Goal: Task Accomplishment & Management: Manage account settings

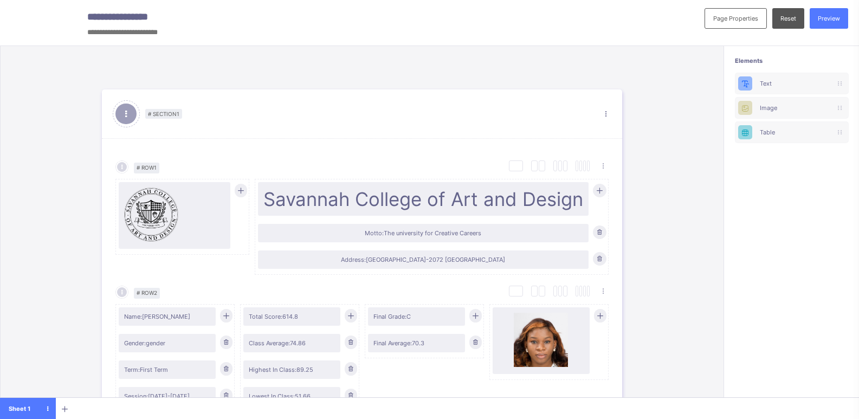
scroll to position [158, 0]
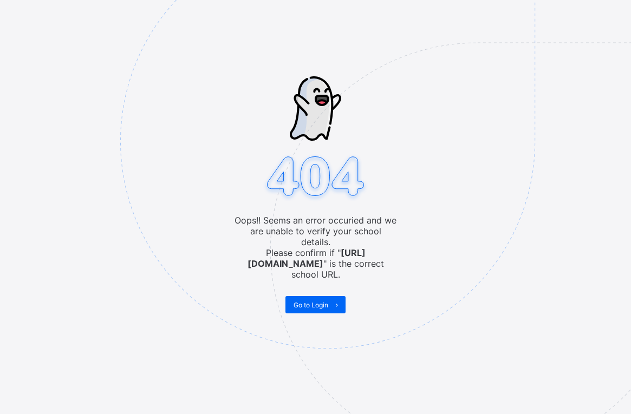
click at [242, 15] on img at bounding box center [402, 196] width 565 height 524
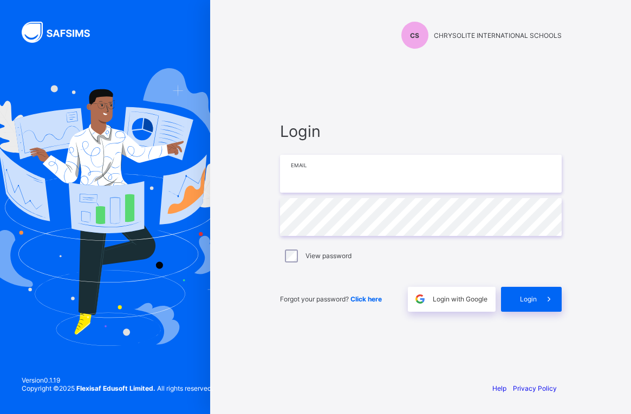
type input "**********"
click at [252, 15] on div "**********" at bounding box center [420, 207] width 421 height 414
click at [535, 311] on div "Login" at bounding box center [531, 299] width 61 height 25
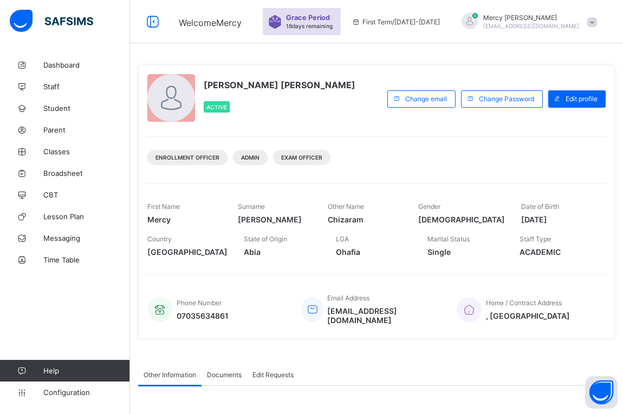
click at [272, 5] on div "Welcome Mercy Grace Period 18 days remaining First Term / 2025-2026 Mercy Kenne…" at bounding box center [311, 21] width 623 height 43
click at [92, 5] on div at bounding box center [64, 21] width 130 height 43
click at [262, 5] on div "Welcome Mercy Grace Period 18 days remaining First Term / 2025-2026 Mercy Kenne…" at bounding box center [311, 21] width 623 height 43
click at [67, 148] on span "Classes" at bounding box center [86, 151] width 87 height 9
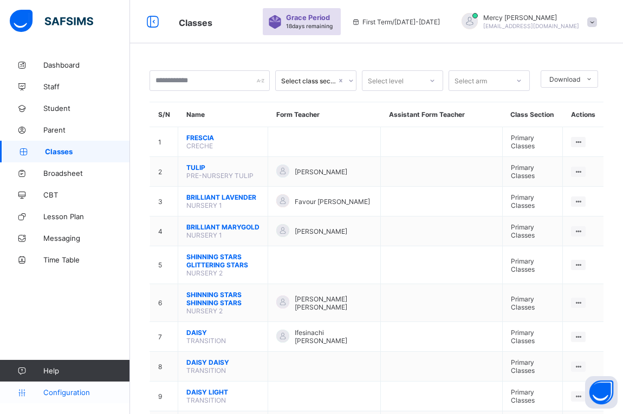
click at [66, 396] on span "Configuration" at bounding box center [86, 392] width 86 height 9
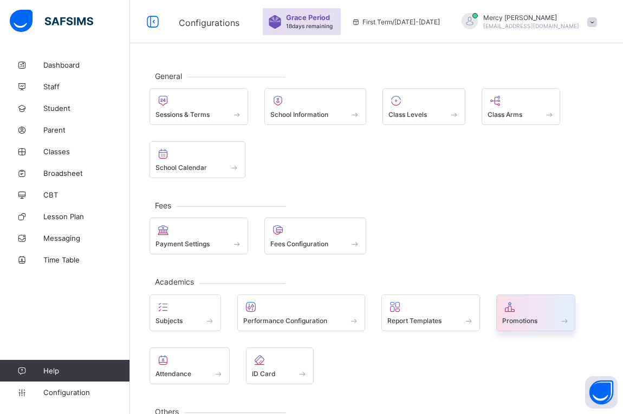
click at [515, 326] on div "Promotions" at bounding box center [536, 313] width 80 height 37
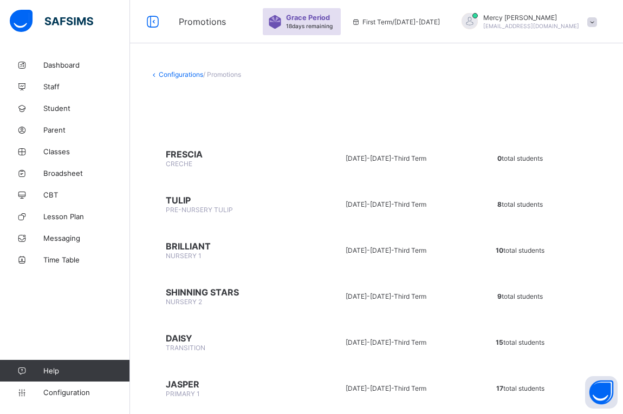
click at [191, 206] on span "PRE-NURSERY TULIP" at bounding box center [199, 210] width 67 height 8
click at [270, 10] on div "Promotions Grace Period 18 days remaining First Term / 2025-2026 Mercy Kenneth …" at bounding box center [311, 21] width 623 height 43
click at [252, 22] on span "Promotions" at bounding box center [215, 21] width 73 height 11
click at [175, 198] on span "TULIP" at bounding box center [229, 200] width 126 height 11
click at [194, 196] on span "TULIP" at bounding box center [229, 200] width 126 height 11
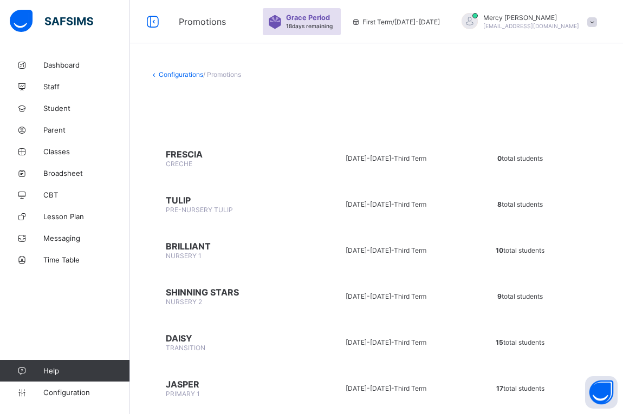
click at [201, 207] on span "PRE-NURSERY TULIP" at bounding box center [199, 210] width 67 height 8
click at [181, 258] on span "NURSERY 1" at bounding box center [184, 256] width 36 height 8
click at [242, 23] on span "Promotions" at bounding box center [215, 21] width 73 height 11
click at [181, 284] on td "SHINNING STARS NURSERY 2" at bounding box center [228, 296] width 159 height 41
click at [181, 303] on span "NURSERY 2" at bounding box center [184, 302] width 36 height 8
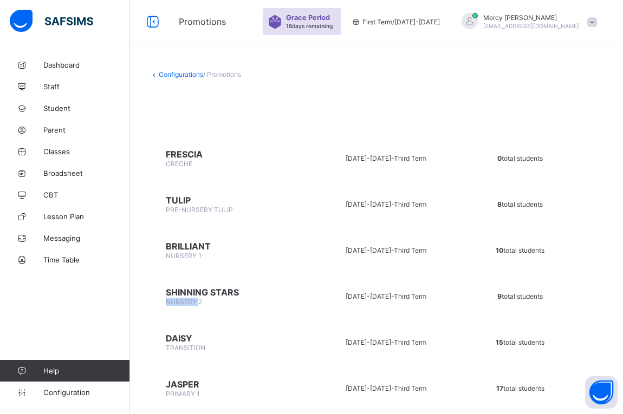
click at [181, 303] on span "NURSERY 2" at bounding box center [184, 302] width 36 height 8
drag, startPoint x: 213, startPoint y: 295, endPoint x: 261, endPoint y: 294, distance: 47.7
click at [261, 294] on span "SHINNING STARS" at bounding box center [229, 292] width 126 height 11
click at [354, 300] on span "2024-2025 -" at bounding box center [370, 296] width 48 height 8
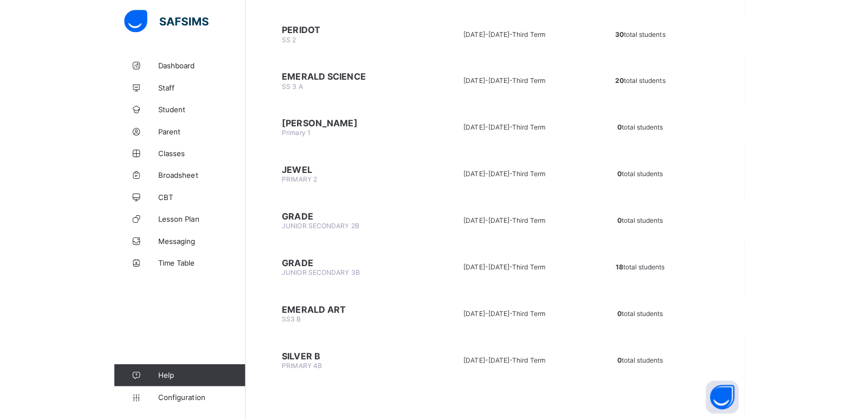
scroll to position [765, 0]
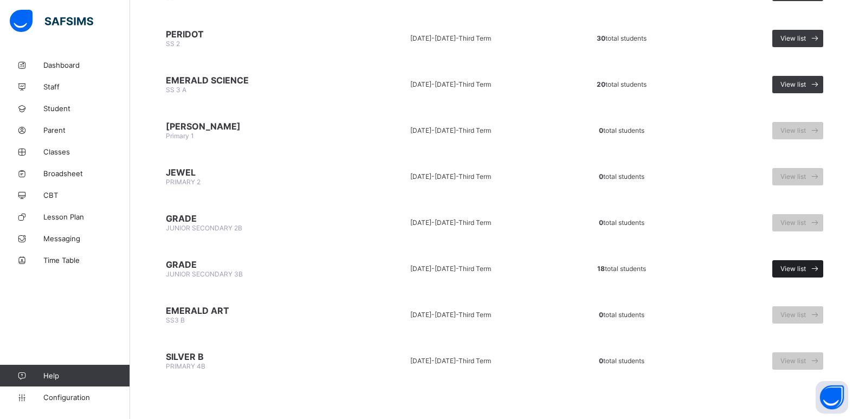
click at [630, 263] on span at bounding box center [813, 268] width 17 height 17
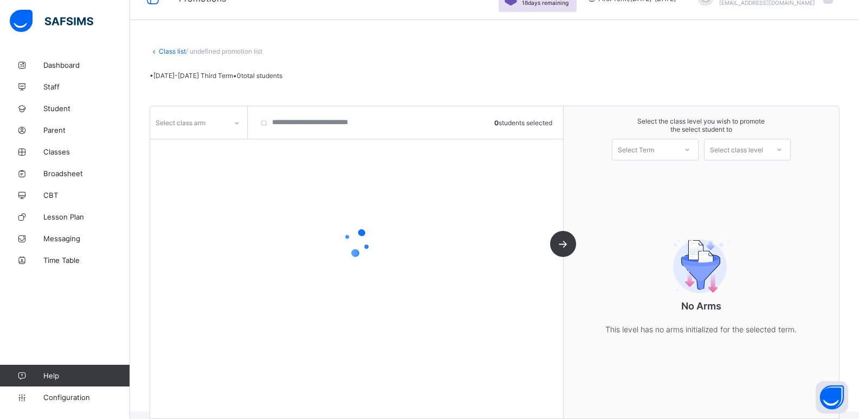
scroll to position [36, 0]
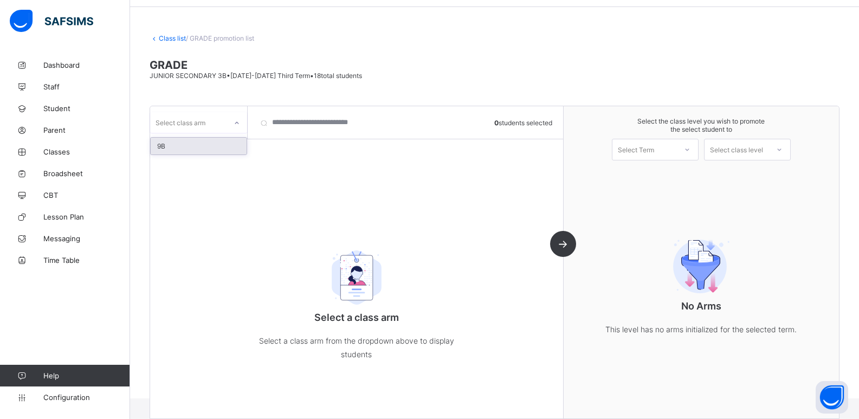
click at [228, 119] on div at bounding box center [236, 122] width 18 height 17
click at [212, 146] on div "9B" at bounding box center [199, 146] width 96 height 17
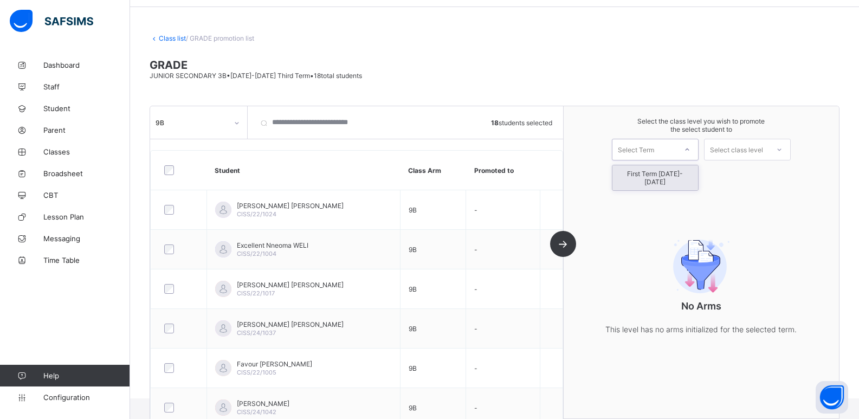
click at [630, 148] on div "Select Term" at bounding box center [635, 150] width 36 height 22
click at [630, 177] on div "First Term 2025-2026" at bounding box center [655, 177] width 86 height 25
click at [630, 140] on div "Select class level" at bounding box center [747, 150] width 87 height 22
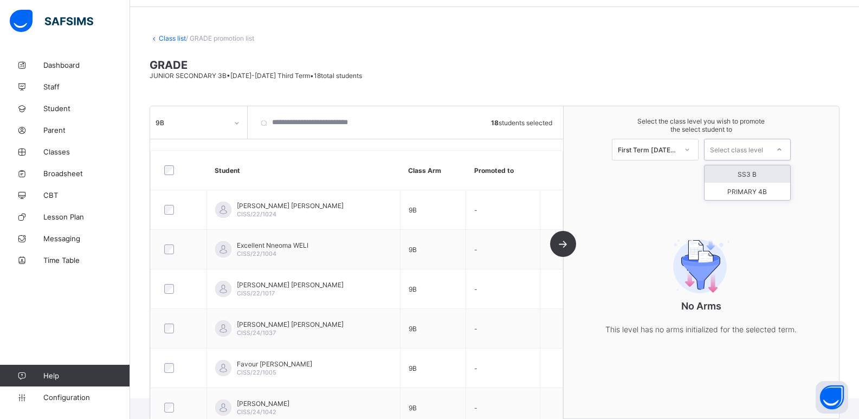
click at [630, 173] on div "SS3 B" at bounding box center [747, 173] width 86 height 17
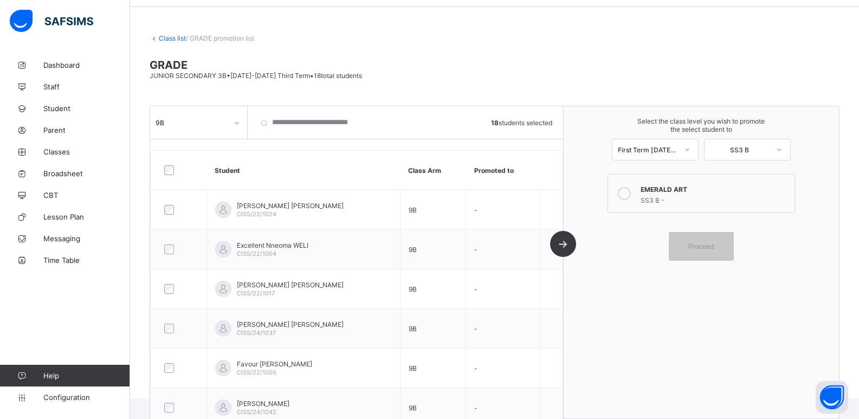
click at [630, 200] on div "SS3 B -" at bounding box center [714, 198] width 148 height 11
click at [170, 42] on link "Class list" at bounding box center [172, 38] width 27 height 8
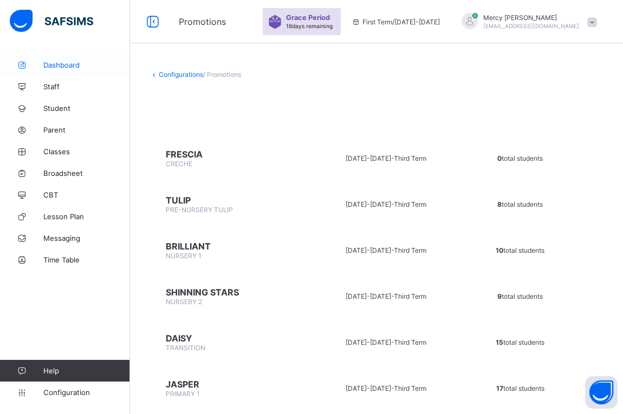
click at [84, 67] on span "Dashboard" at bounding box center [86, 65] width 87 height 9
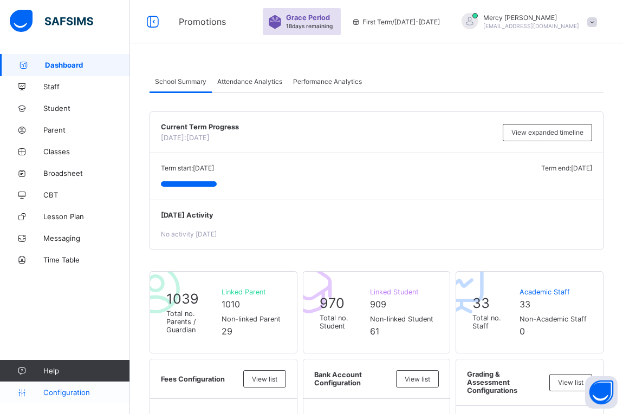
click at [59, 394] on span "Configuration" at bounding box center [86, 392] width 86 height 9
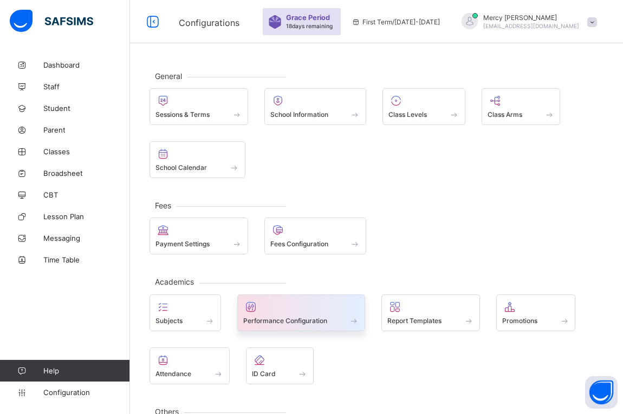
click at [283, 318] on span "Performance Configuration" at bounding box center [285, 321] width 84 height 8
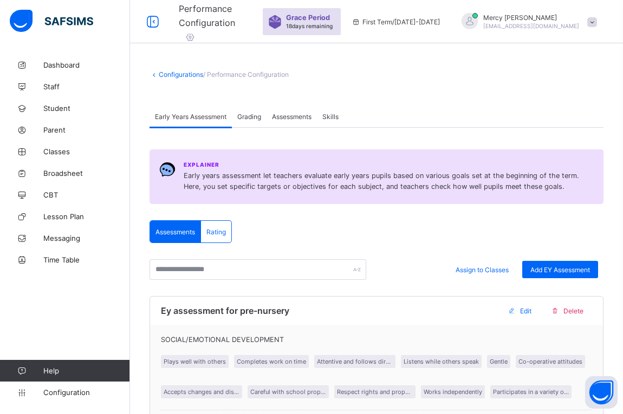
click at [249, 116] on span "Grading" at bounding box center [249, 117] width 24 height 8
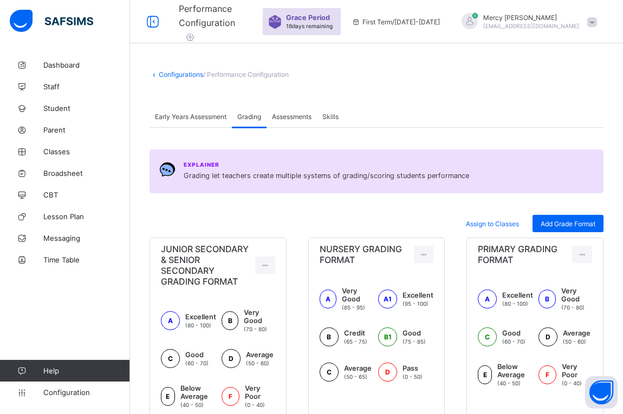
click at [290, 121] on div "Assessments" at bounding box center [291, 117] width 50 height 22
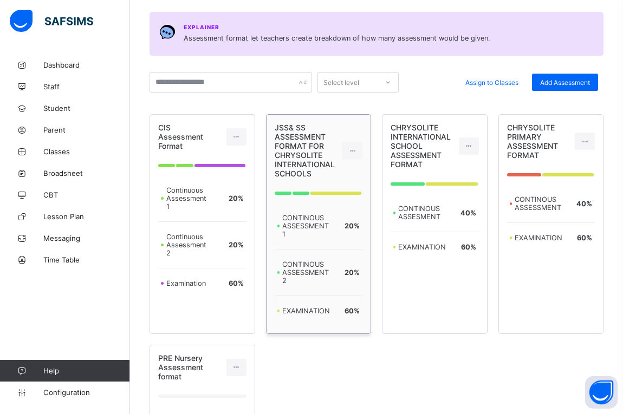
scroll to position [7, 0]
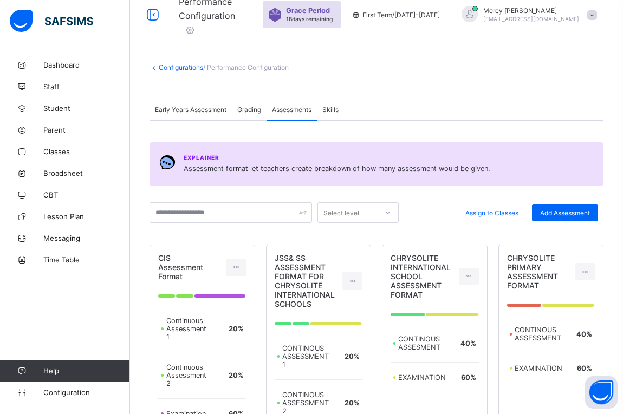
click at [337, 112] on span "Skills" at bounding box center [330, 110] width 16 height 8
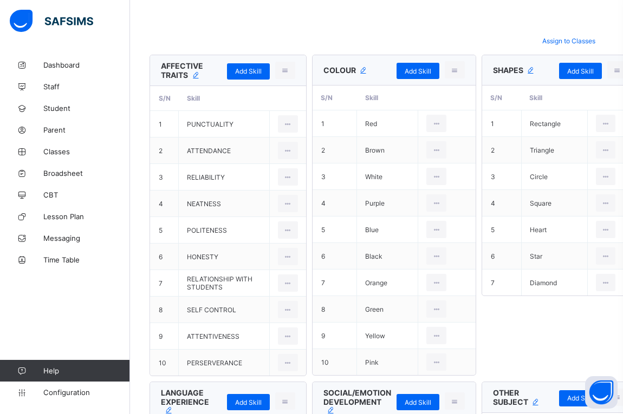
scroll to position [0, 0]
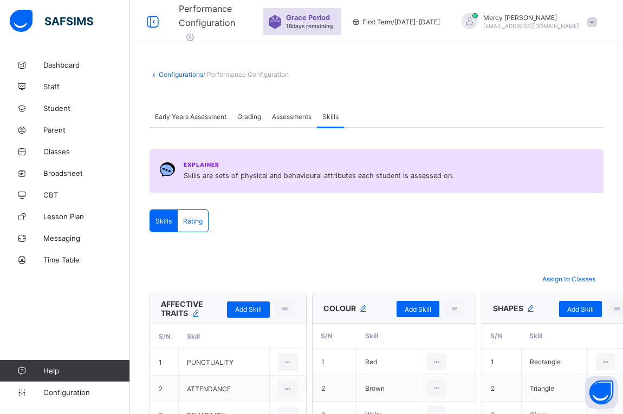
click at [161, 71] on link "Configurations" at bounding box center [181, 74] width 44 height 8
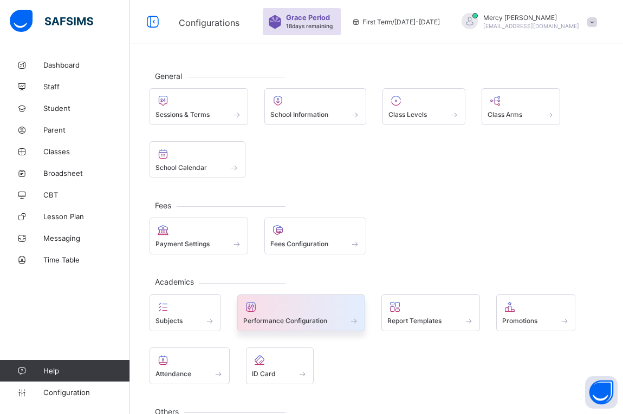
click at [307, 316] on div "Performance Configuration" at bounding box center [301, 320] width 116 height 9
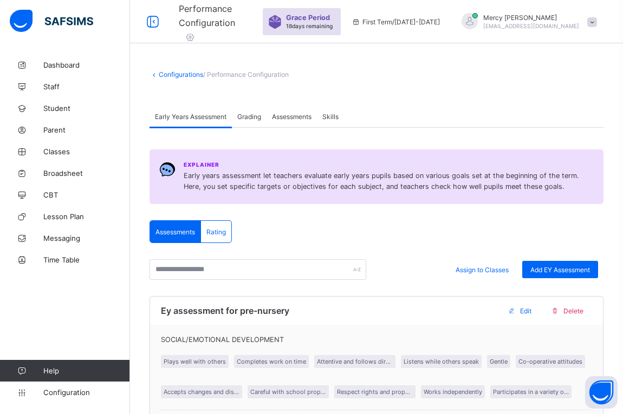
click at [220, 229] on span "Rating" at bounding box center [215, 232] width 19 height 8
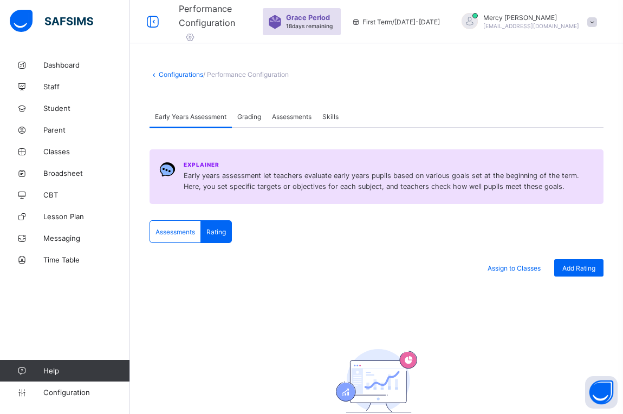
click at [183, 233] on span "Assessments" at bounding box center [175, 232] width 40 height 8
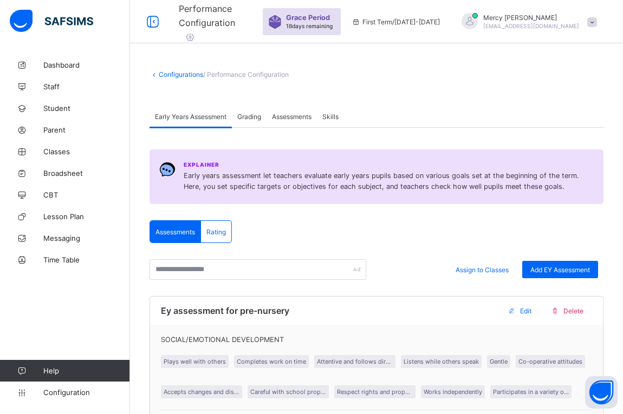
click at [220, 238] on div "Rating" at bounding box center [216, 232] width 30 height 22
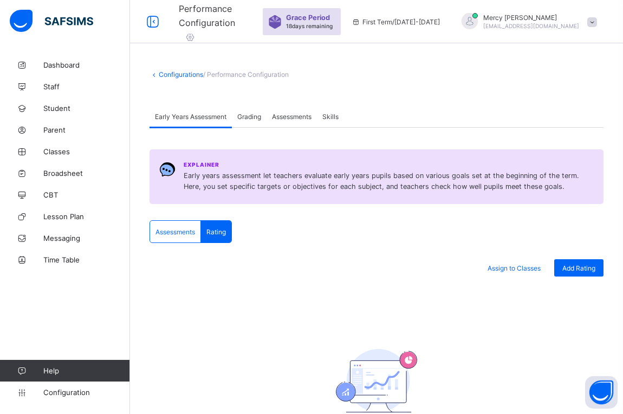
click at [253, 123] on div "Grading" at bounding box center [249, 117] width 35 height 22
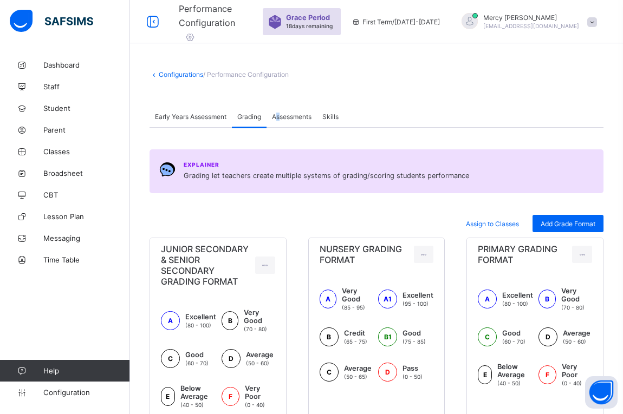
drag, startPoint x: 277, startPoint y: 127, endPoint x: 284, endPoint y: 122, distance: 8.6
click at [284, 122] on div "Assessments" at bounding box center [291, 117] width 50 height 22
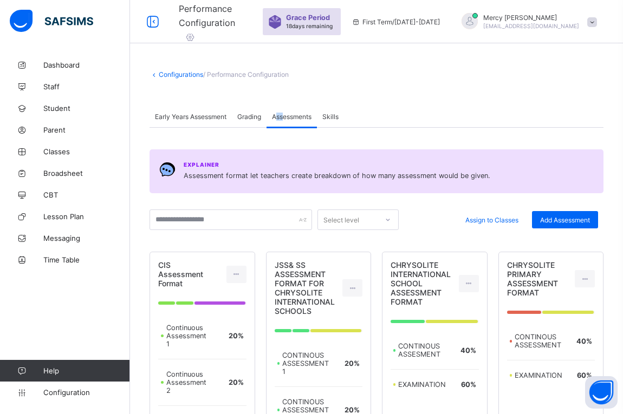
click at [284, 122] on div "Assessments" at bounding box center [291, 117] width 50 height 22
click at [339, 113] on span "Skills" at bounding box center [330, 117] width 16 height 8
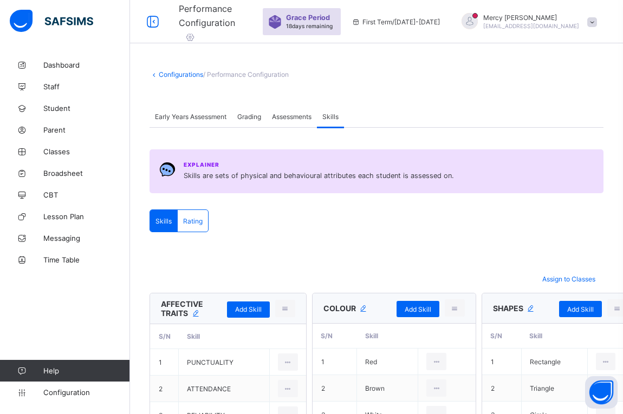
click at [178, 75] on link "Configurations" at bounding box center [181, 74] width 44 height 8
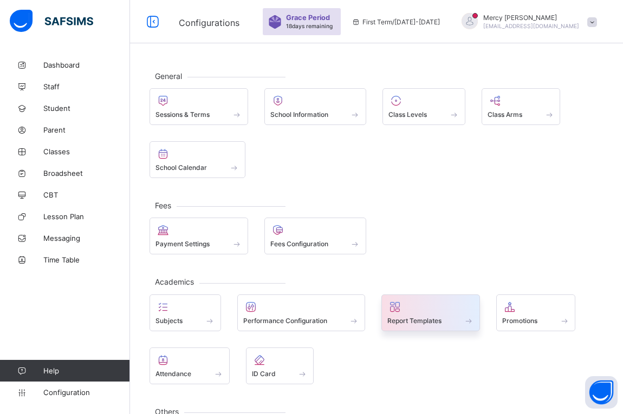
click at [427, 314] on span at bounding box center [430, 315] width 87 height 3
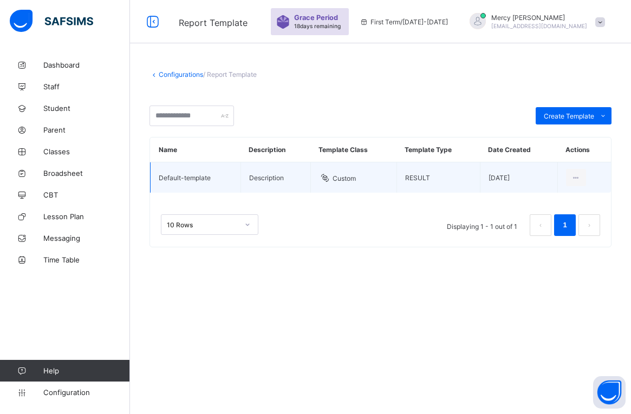
click at [299, 187] on td "Description" at bounding box center [275, 177] width 70 height 31
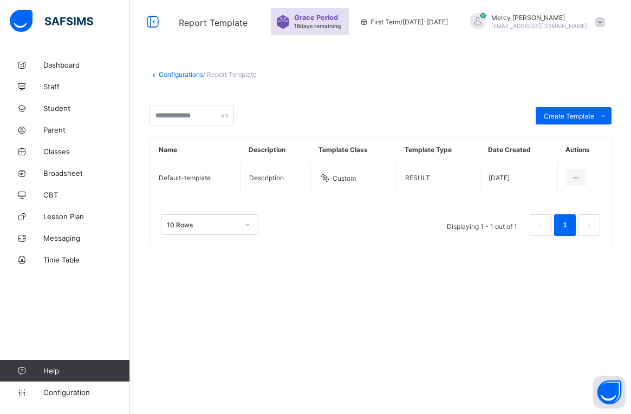
click at [227, 68] on div "Configurations / Report Template Create Template Custom builder Upload aspose t…" at bounding box center [380, 164] width 501 height 220
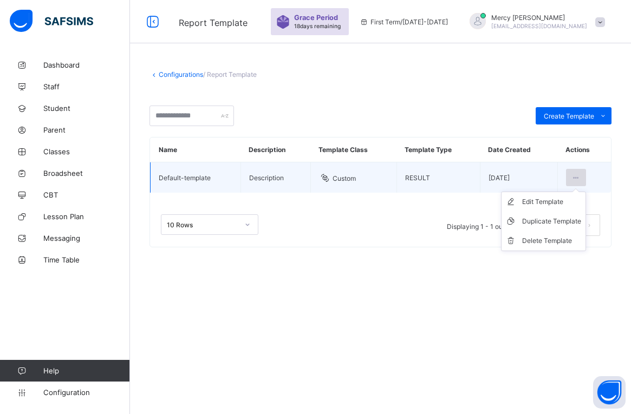
click at [576, 180] on icon at bounding box center [575, 178] width 9 height 8
click at [547, 201] on div "Edit Template" at bounding box center [551, 202] width 59 height 11
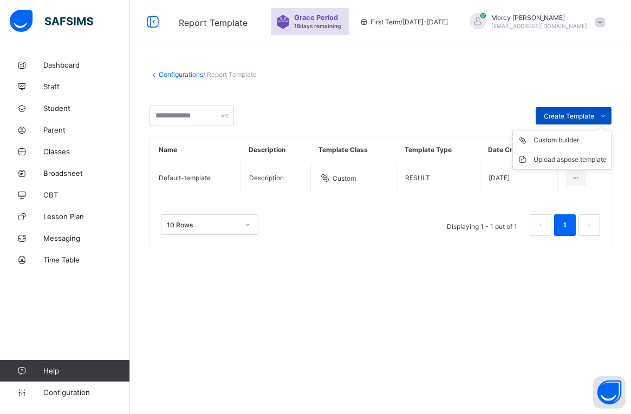
click at [567, 108] on div "Create Template" at bounding box center [574, 115] width 76 height 17
click at [552, 149] on li "Custom builder" at bounding box center [562, 140] width 98 height 19
click at [173, 70] on link "Configurations" at bounding box center [181, 74] width 44 height 8
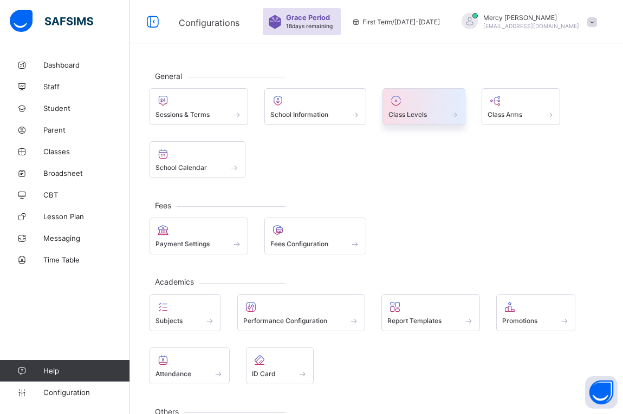
click at [405, 118] on span "Class Levels" at bounding box center [407, 114] width 38 height 8
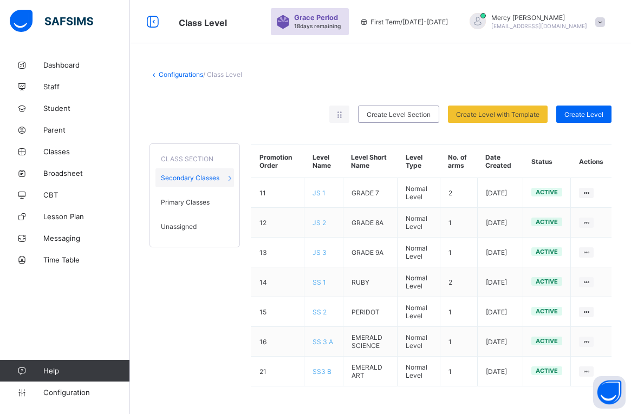
click at [175, 77] on link "Configurations" at bounding box center [181, 74] width 44 height 8
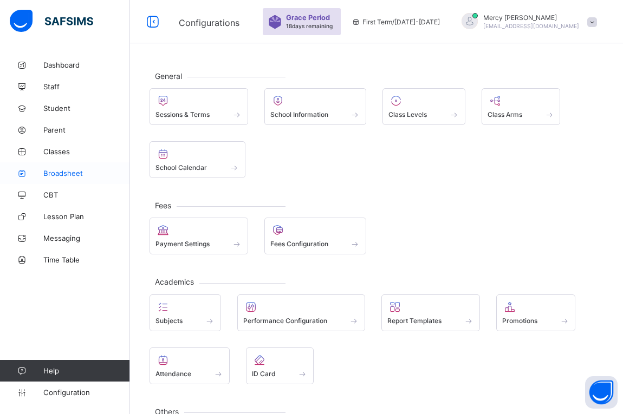
click at [56, 177] on span "Broadsheet" at bounding box center [86, 173] width 87 height 9
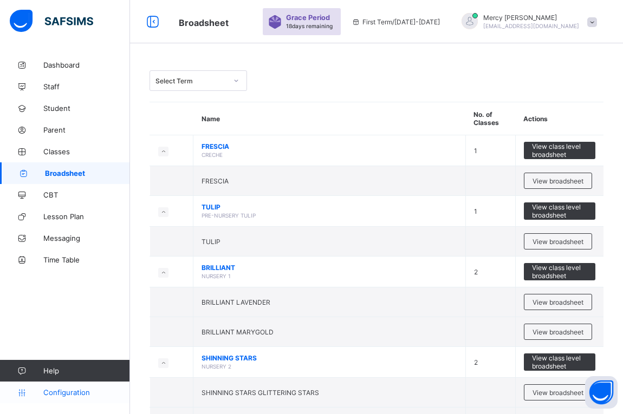
click at [56, 392] on span "Configuration" at bounding box center [86, 392] width 86 height 9
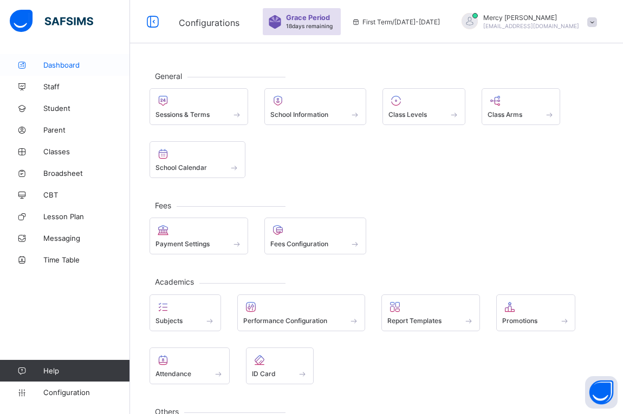
click at [55, 69] on span "Dashboard" at bounding box center [86, 65] width 87 height 9
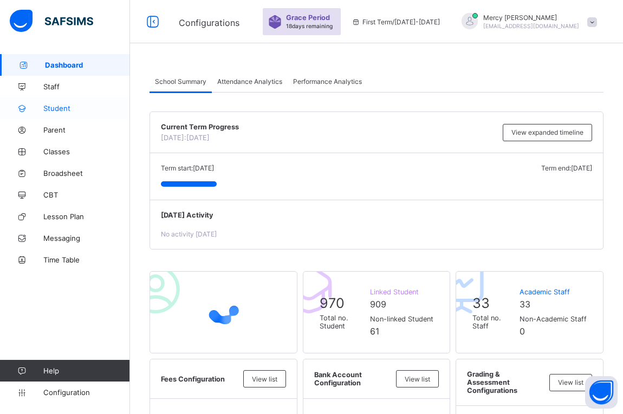
click at [70, 102] on link "Student" at bounding box center [65, 108] width 130 height 22
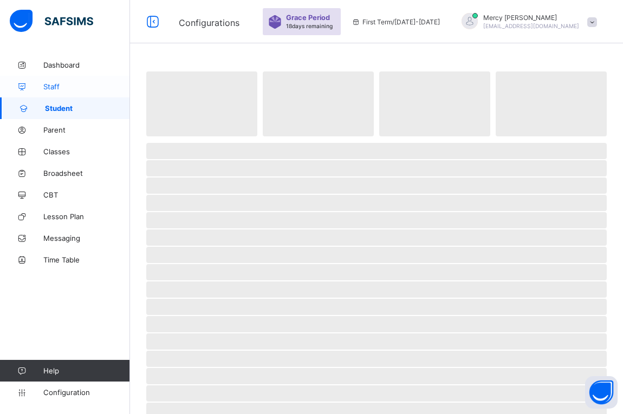
click at [61, 80] on link "Staff" at bounding box center [65, 87] width 130 height 22
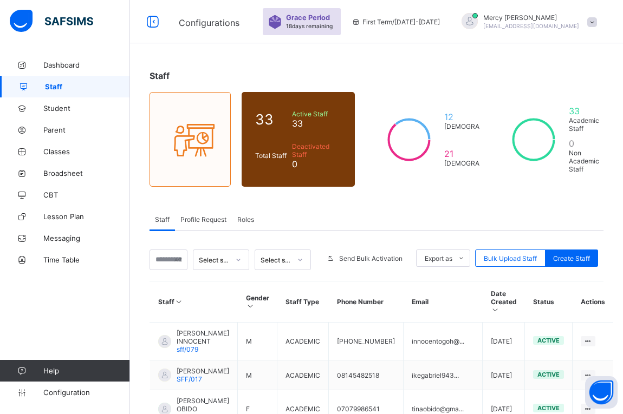
click at [209, 222] on span "Profile Request" at bounding box center [203, 220] width 46 height 8
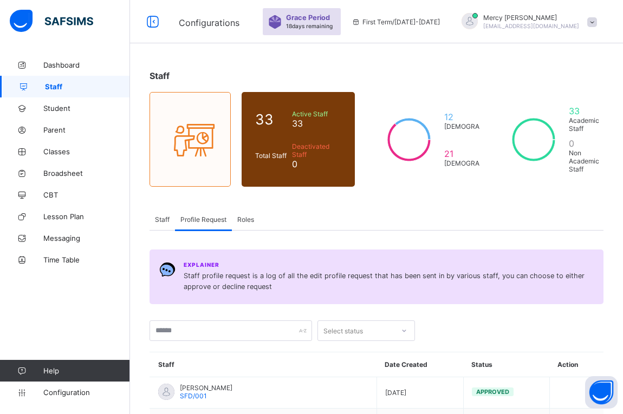
click at [162, 216] on span "Staff" at bounding box center [162, 220] width 15 height 8
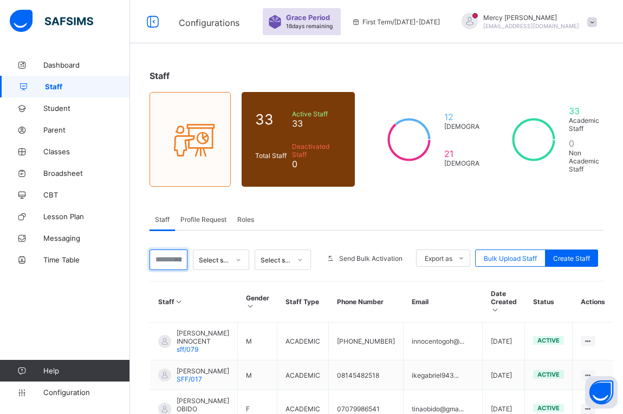
click at [163, 261] on input "text" at bounding box center [168, 260] width 38 height 21
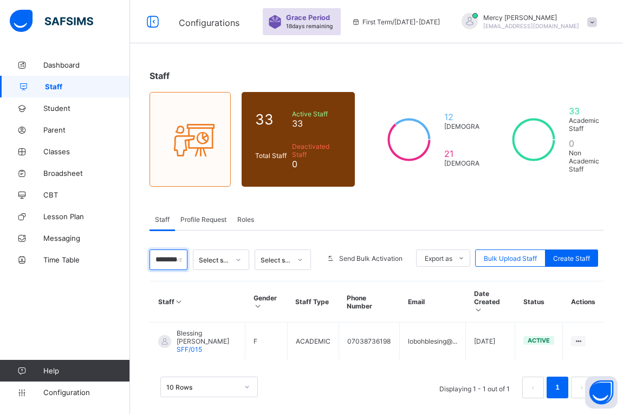
scroll to position [3, 0]
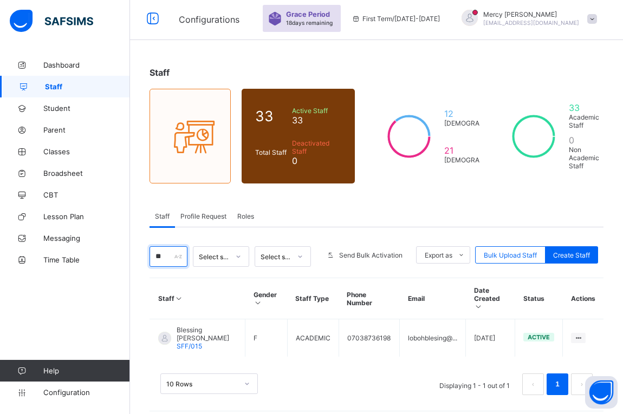
type input "*"
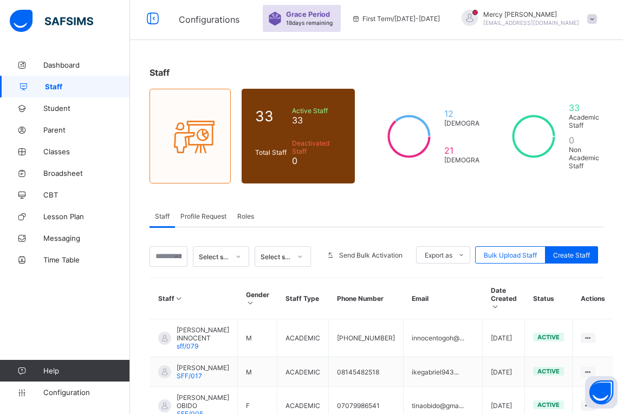
click at [206, 218] on span "Profile Request" at bounding box center [203, 216] width 46 height 8
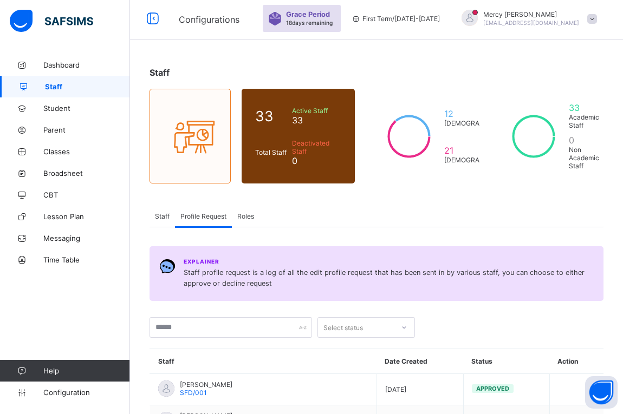
click at [229, 218] on div "Profile Request" at bounding box center [203, 216] width 57 height 22
click at [236, 218] on div "Roles" at bounding box center [246, 216] width 28 height 22
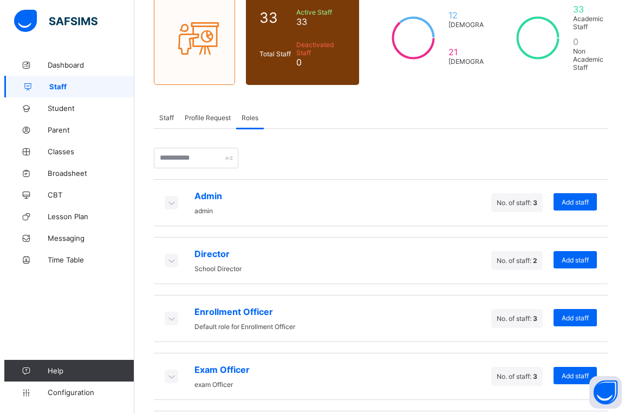
scroll to position [101, 0]
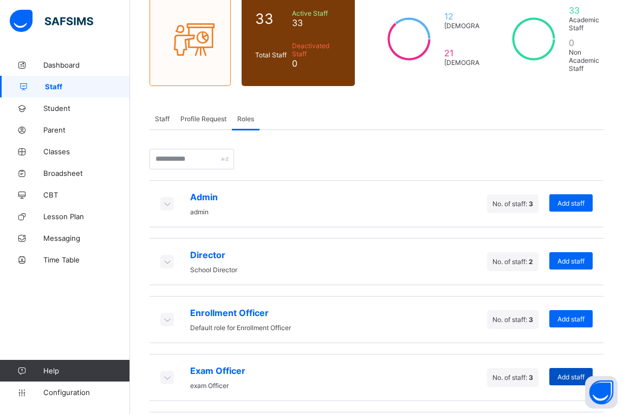
click at [567, 379] on span "Add staff" at bounding box center [570, 377] width 27 height 8
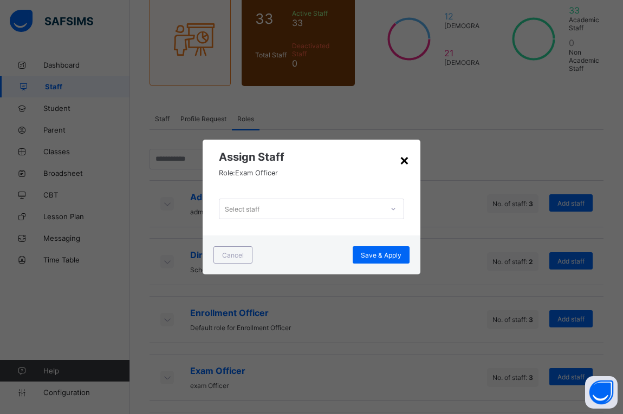
click at [401, 156] on div "×" at bounding box center [404, 160] width 10 height 18
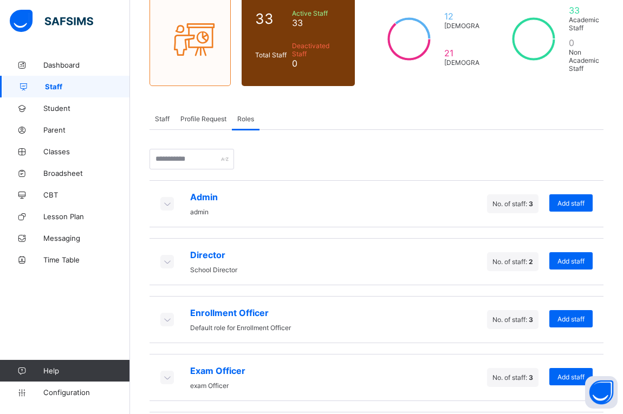
click at [517, 376] on span "No. of staff: 3" at bounding box center [512, 378] width 41 height 8
click at [564, 201] on span "Add staff" at bounding box center [570, 203] width 27 height 8
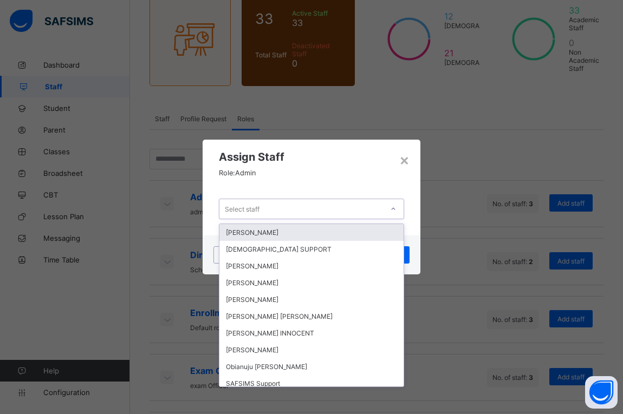
click at [348, 208] on div "Select staff" at bounding box center [301, 208] width 164 height 15
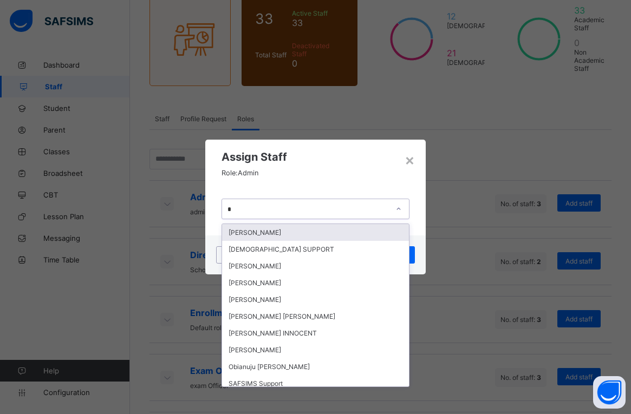
type input "**"
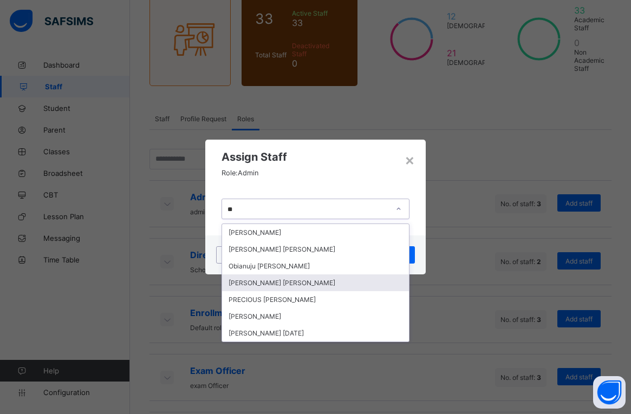
click at [304, 278] on div "Amaka Eunice OKORO" at bounding box center [315, 283] width 187 height 17
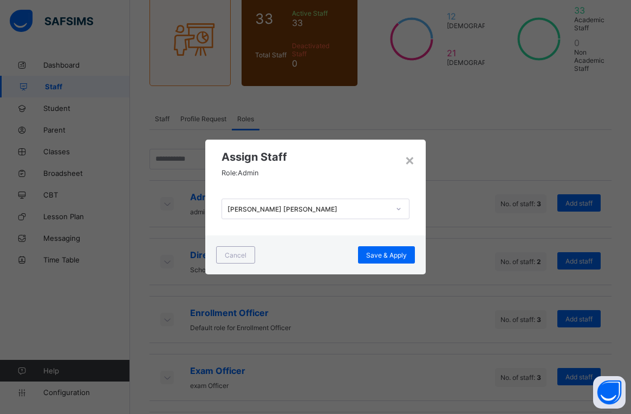
click at [304, 278] on div "× Assign Staff Role: Admin Amaka Eunice OKORO Cancel Save & Apply" at bounding box center [315, 207] width 631 height 414
click at [373, 253] on span "Save & Apply" at bounding box center [386, 255] width 41 height 8
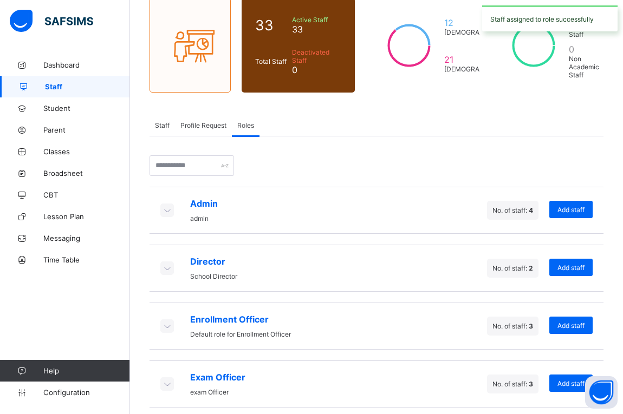
scroll to position [94, 0]
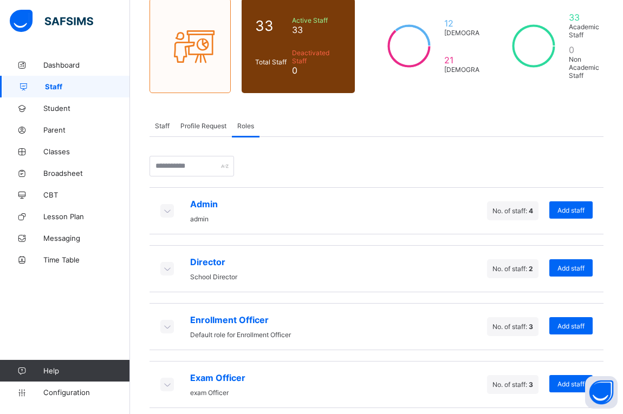
click at [166, 211] on icon at bounding box center [167, 210] width 12 height 11
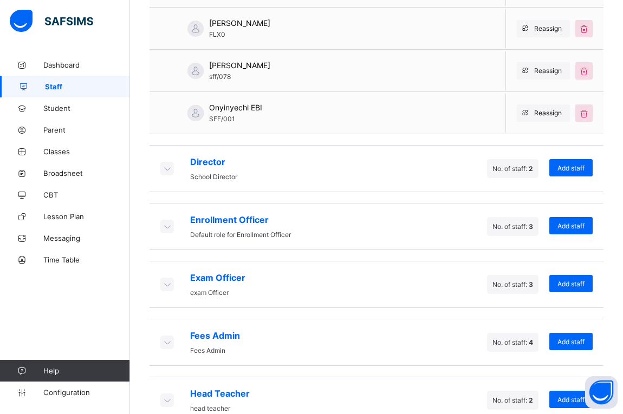
scroll to position [368, 0]
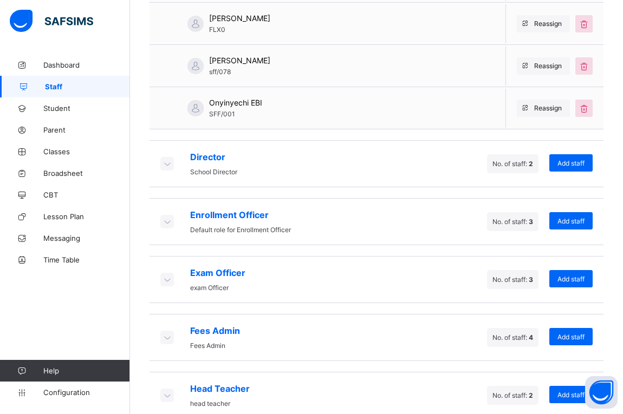
click at [164, 221] on icon at bounding box center [167, 221] width 12 height 11
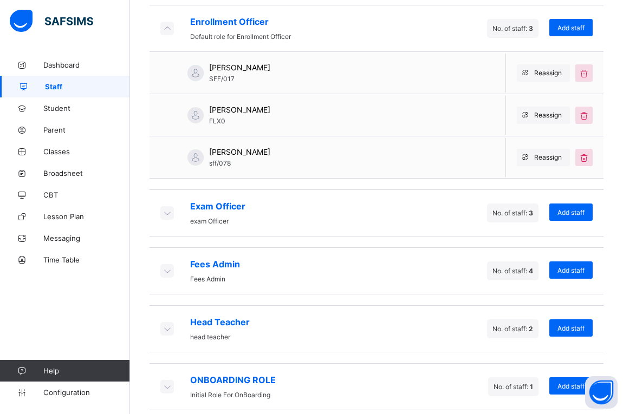
scroll to position [574, 0]
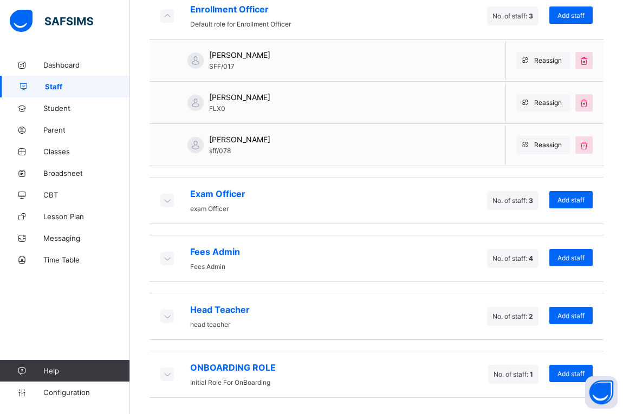
click at [170, 209] on div "Exam Officer exam Officer" at bounding box center [202, 200] width 85 height 24
click at [168, 204] on icon at bounding box center [167, 200] width 12 height 11
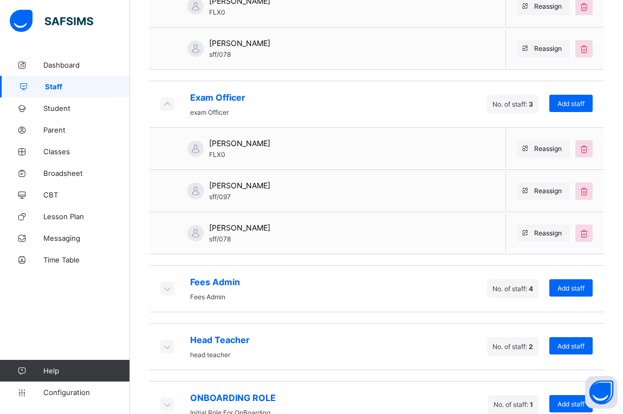
scroll to position [700, 0]
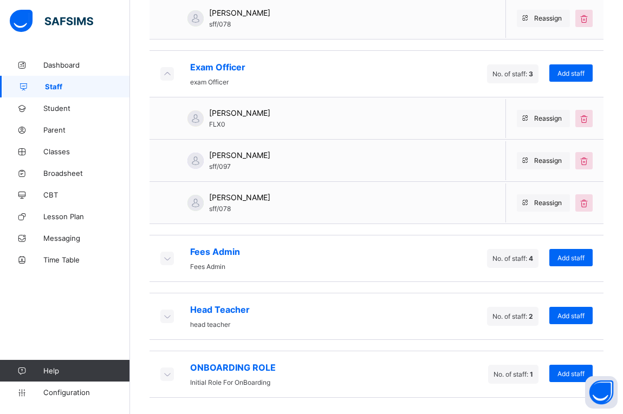
click at [166, 262] on icon at bounding box center [167, 258] width 12 height 11
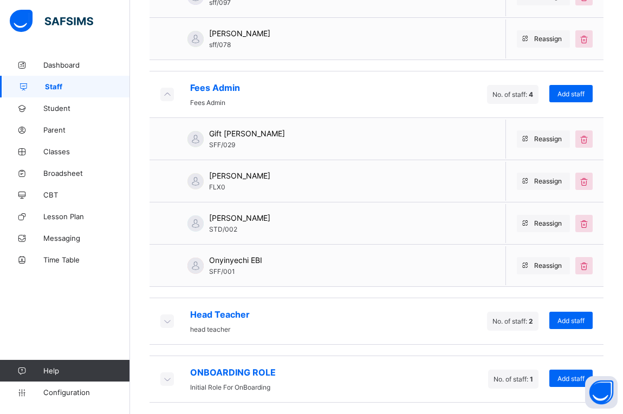
scroll to position [869, 0]
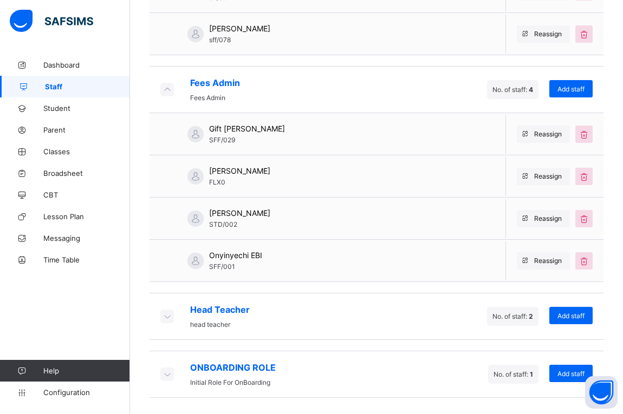
click at [169, 315] on icon at bounding box center [167, 316] width 12 height 11
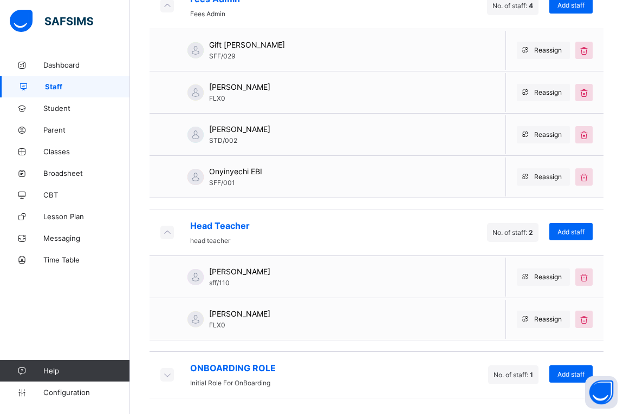
scroll to position [954, 0]
click at [166, 230] on icon at bounding box center [167, 231] width 12 height 11
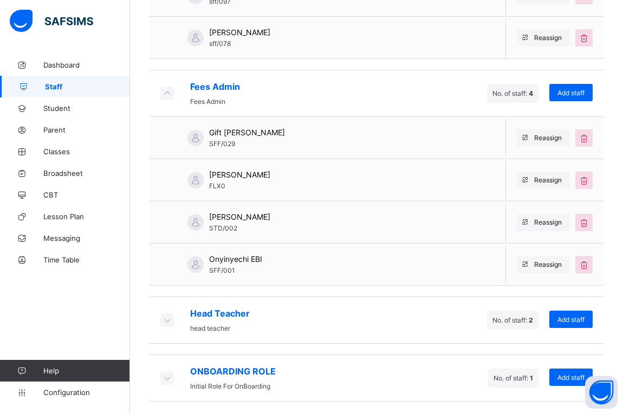
scroll to position [869, 0]
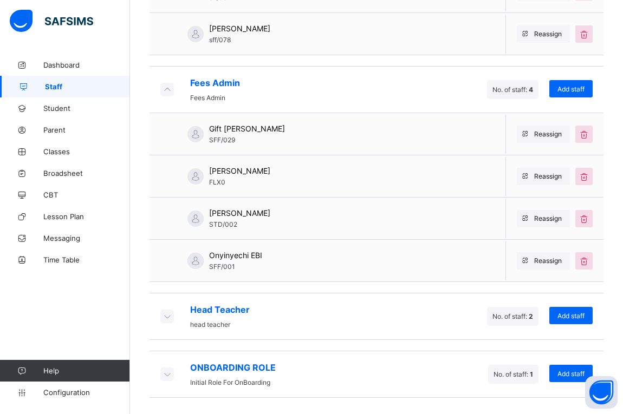
click at [167, 377] on icon at bounding box center [167, 374] width 12 height 11
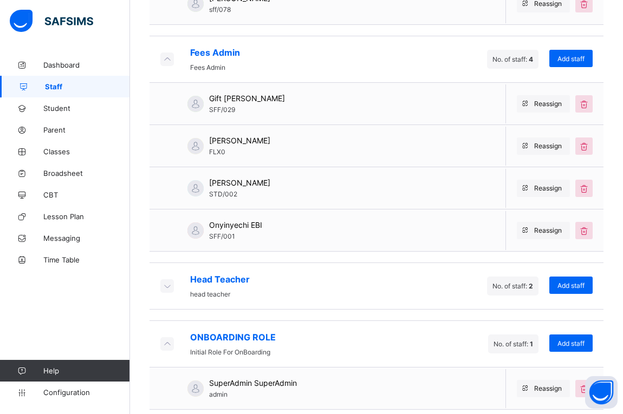
scroll to position [912, 0]
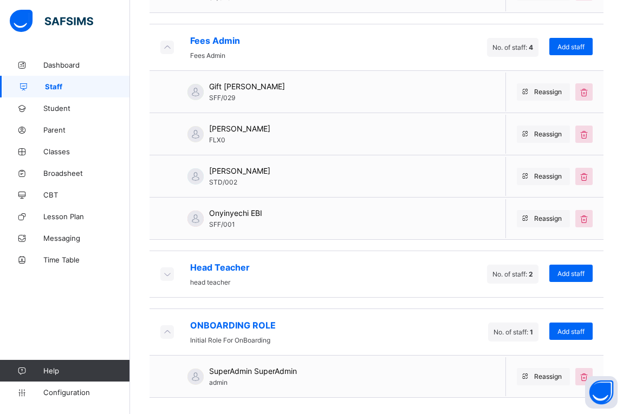
click at [167, 336] on icon at bounding box center [167, 332] width 12 height 11
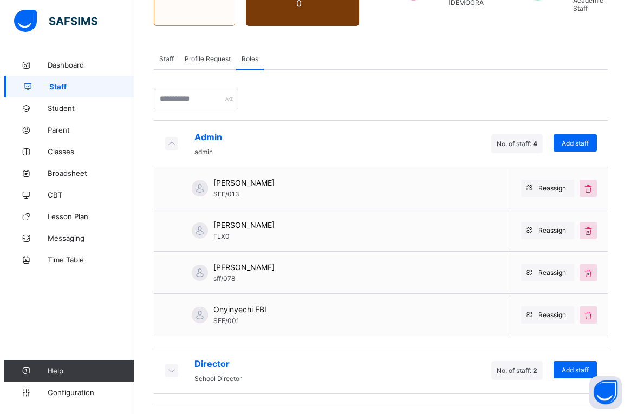
scroll to position [0, 0]
